Goal: Information Seeking & Learning: Learn about a topic

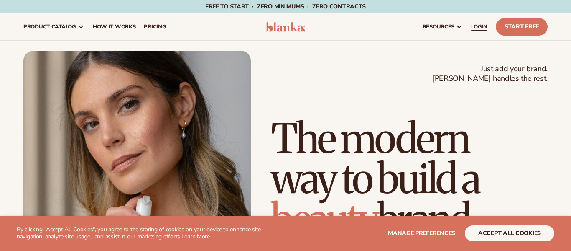
click at [482, 31] on link "LOGIN" at bounding box center [479, 26] width 25 height 27
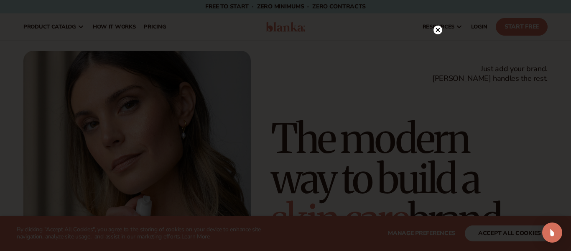
click at [440, 28] on icon at bounding box center [438, 30] width 4 height 4
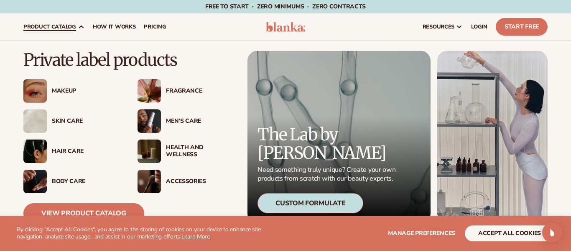
click at [72, 128] on div "Skin Care" at bounding box center [71, 120] width 97 height 23
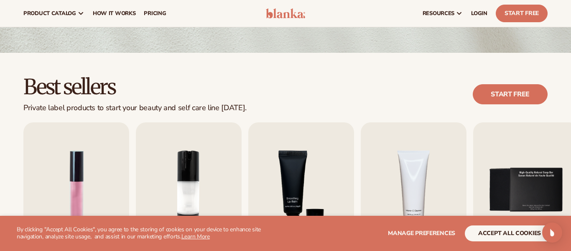
scroll to position [170, 0]
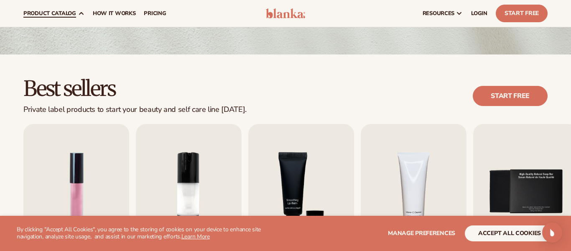
click at [30, 20] on link "product catalog" at bounding box center [53, 13] width 69 height 27
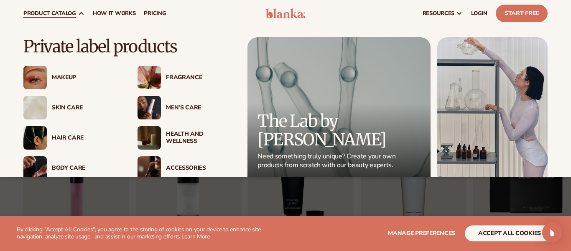
click at [30, 22] on link "product catalog" at bounding box center [53, 13] width 69 height 27
